Goal: Task Accomplishment & Management: Manage account settings

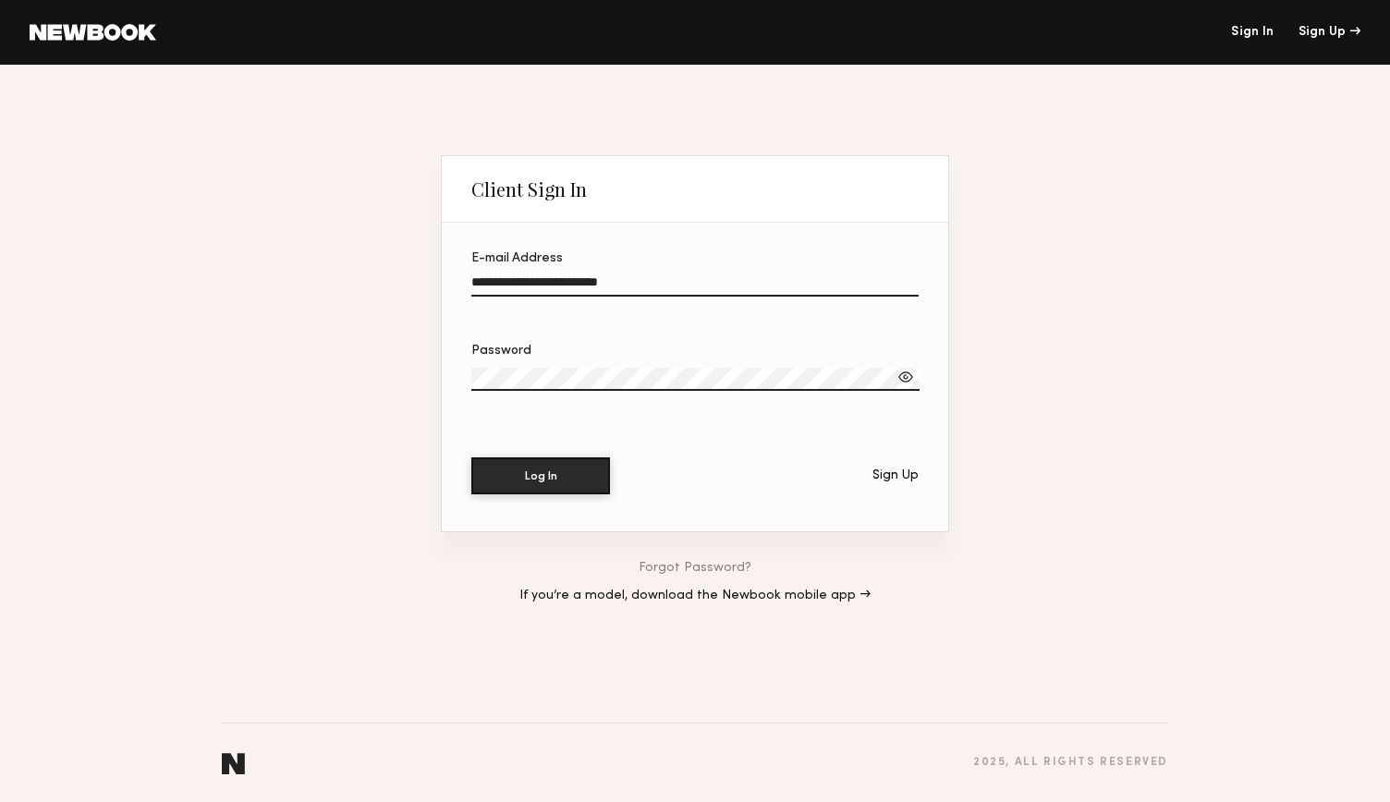
click at [665, 392] on label "Password" at bounding box center [694, 377] width 447 height 64
drag, startPoint x: 666, startPoint y: 393, endPoint x: 246, endPoint y: 380, distance: 420.7
click at [246, 380] on div "**********" at bounding box center [695, 434] width 1390 height 738
click at [902, 376] on div at bounding box center [905, 377] width 18 height 18
click at [534, 467] on button "Log In" at bounding box center [540, 475] width 139 height 37
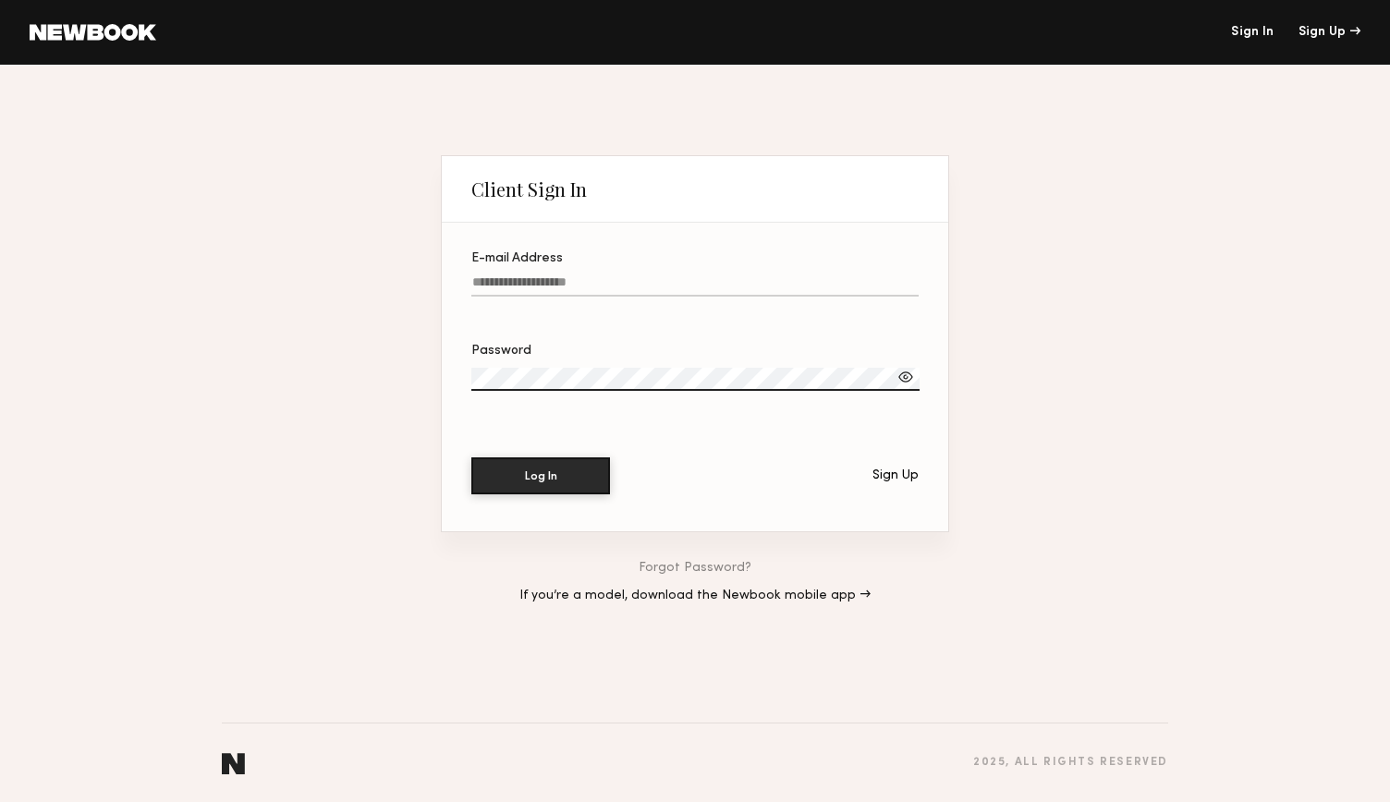
click at [589, 275] on input "E-mail Address" at bounding box center [694, 285] width 447 height 21
type input "**********"
click at [534, 361] on label "Password" at bounding box center [694, 377] width 447 height 64
click at [534, 365] on label "Password" at bounding box center [694, 377] width 447 height 64
click at [899, 382] on div at bounding box center [905, 377] width 18 height 18
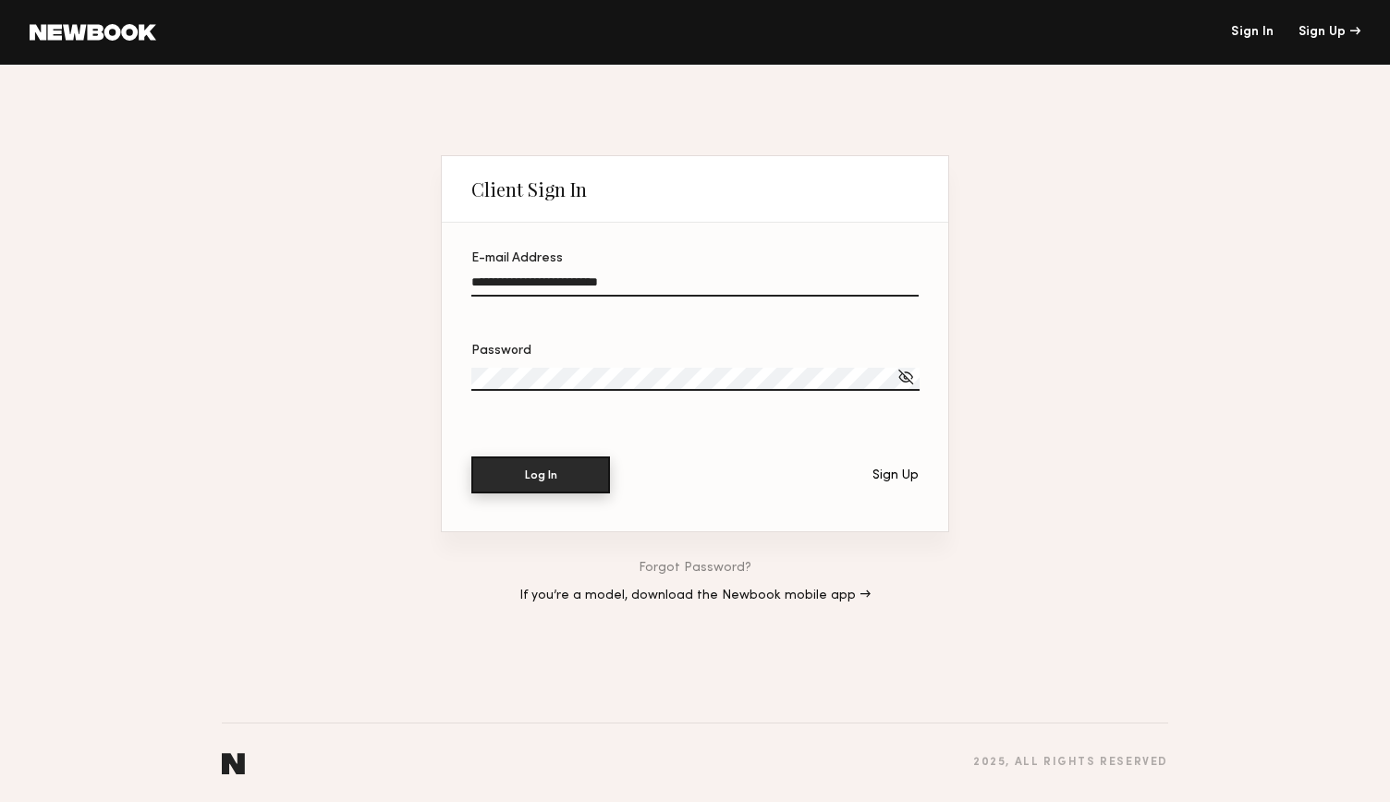
click at [564, 493] on button "Log In" at bounding box center [540, 475] width 139 height 37
click at [565, 489] on button "Log In" at bounding box center [540, 475] width 139 height 37
click at [813, 603] on link "If you’re a model, download the Newbook mobile app →" at bounding box center [694, 596] width 351 height 13
